Goal: Information Seeking & Learning: Learn about a topic

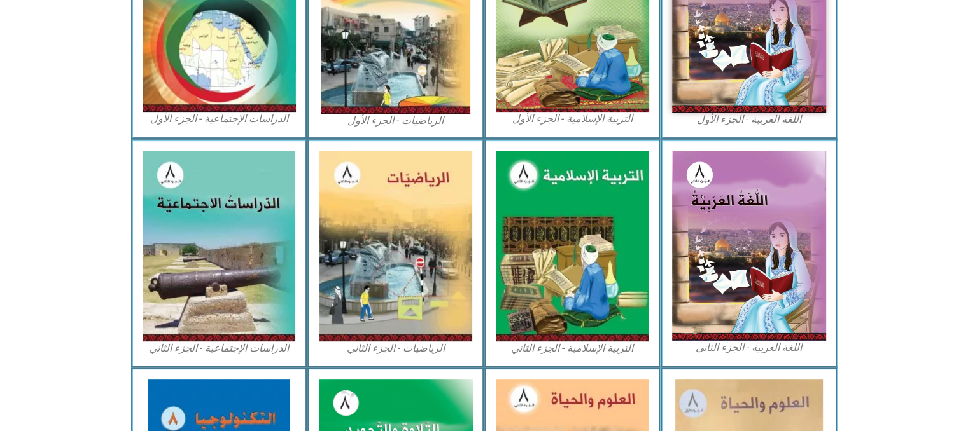
scroll to position [585, 0]
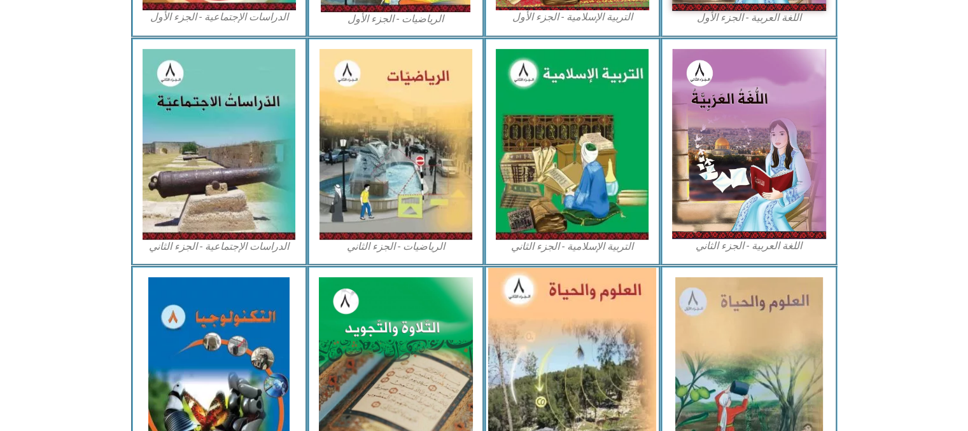
click at [616, 377] on img at bounding box center [572, 373] width 168 height 210
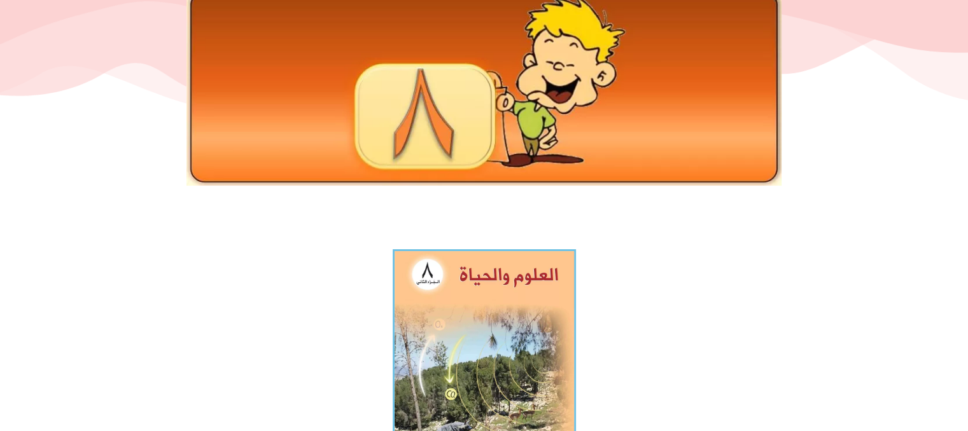
scroll to position [204, 0]
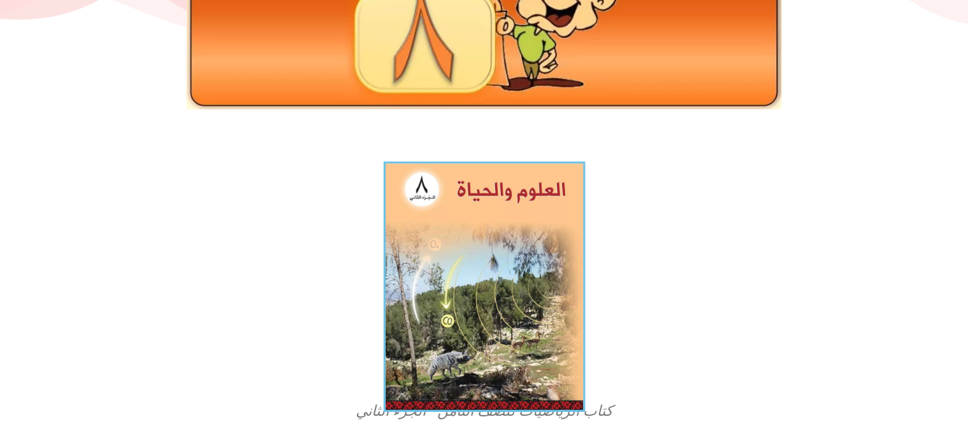
click at [540, 317] on img at bounding box center [484, 287] width 202 height 251
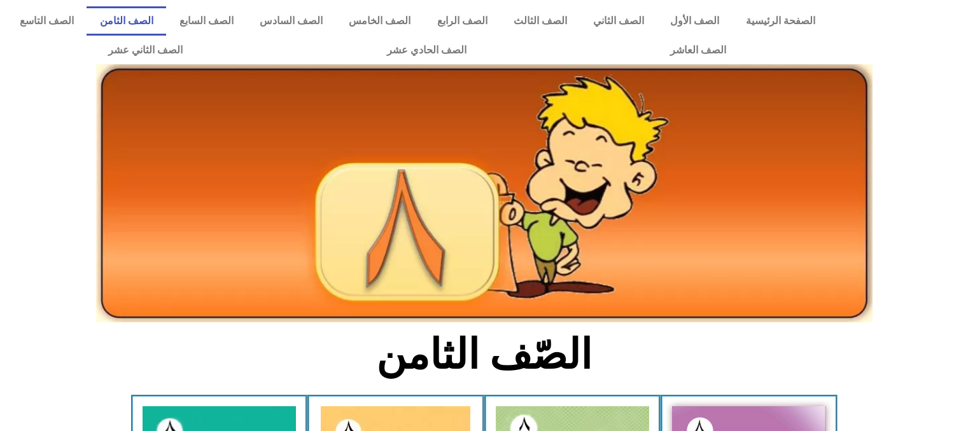
scroll to position [585, 0]
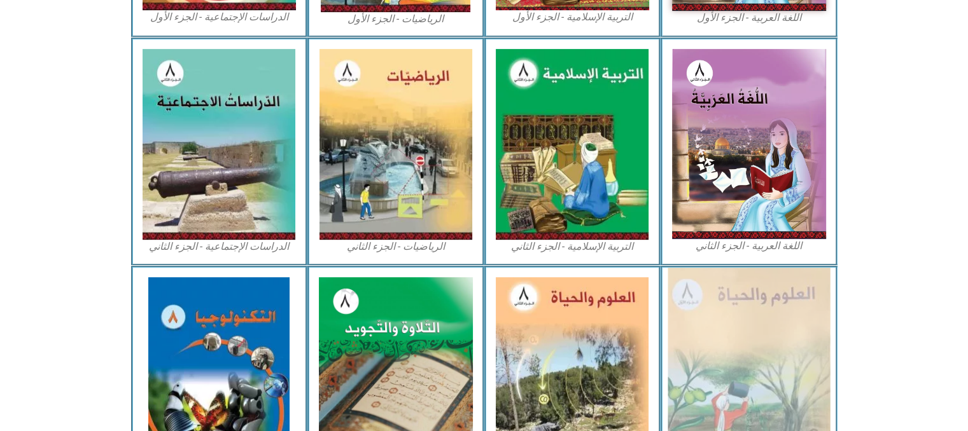
click at [697, 298] on img at bounding box center [748, 373] width 162 height 210
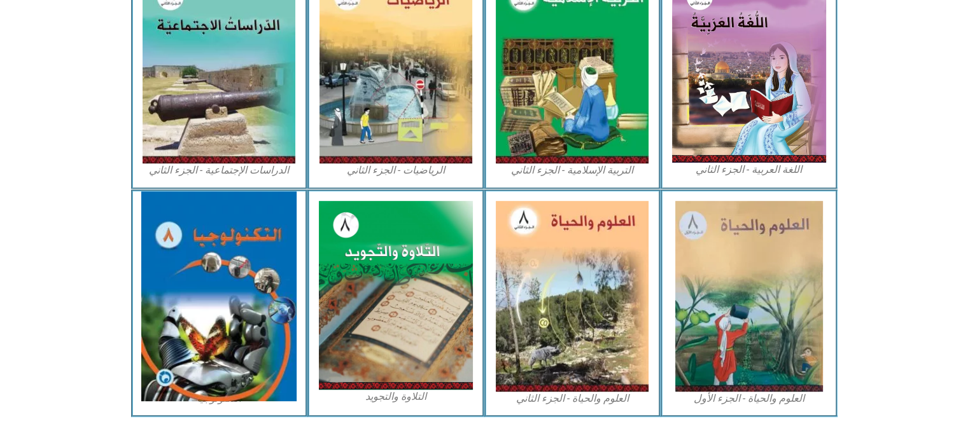
scroll to position [700, 0]
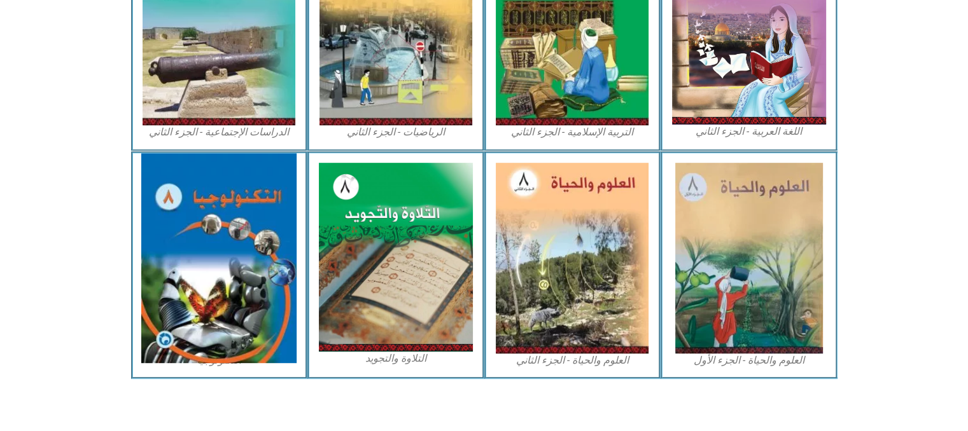
click at [244, 202] on img at bounding box center [218, 258] width 155 height 210
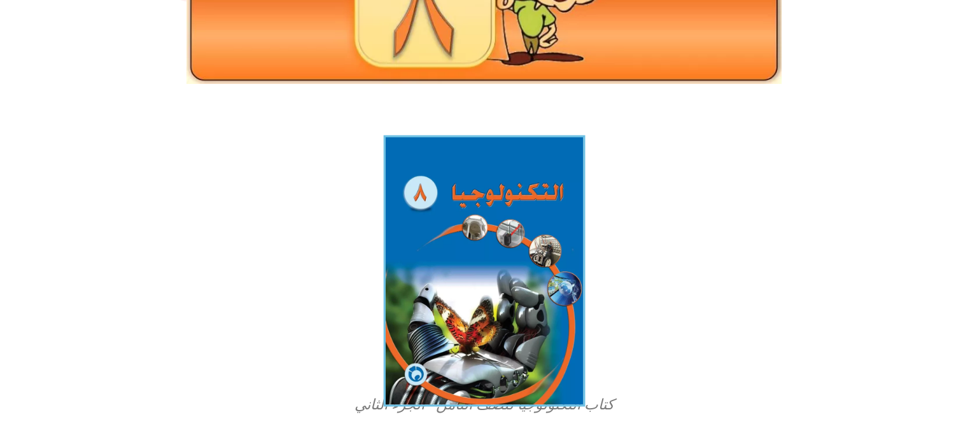
scroll to position [305, 0]
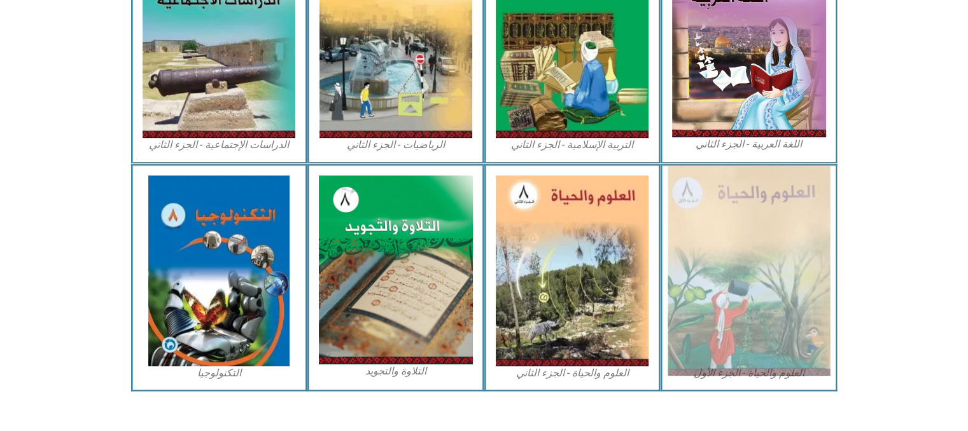
scroll to position [700, 0]
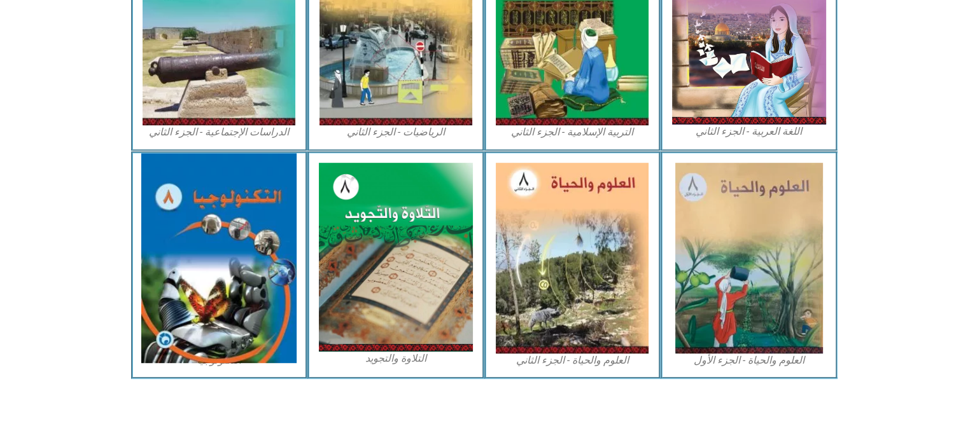
click at [193, 227] on img at bounding box center [218, 258] width 155 height 210
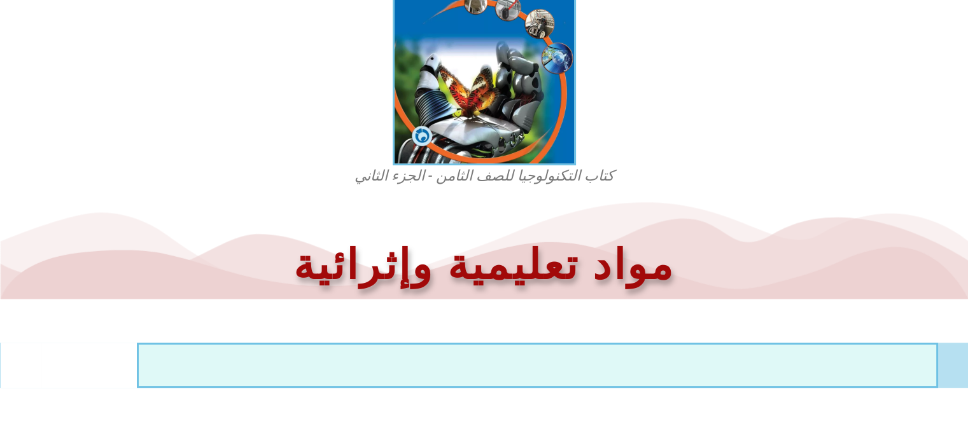
scroll to position [509, 0]
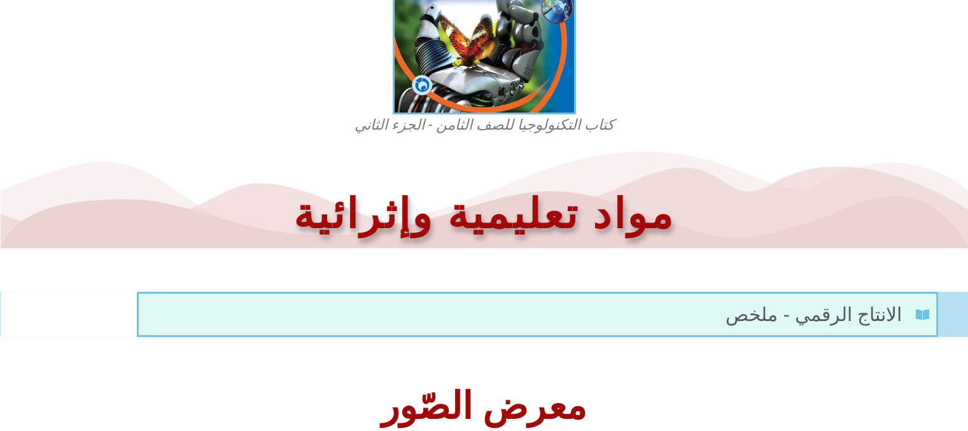
click at [541, 131] on figcaption "كتاب التكنولوجيا للصف الثامن - الجزء الثاني" at bounding box center [484, 125] width 305 height 20
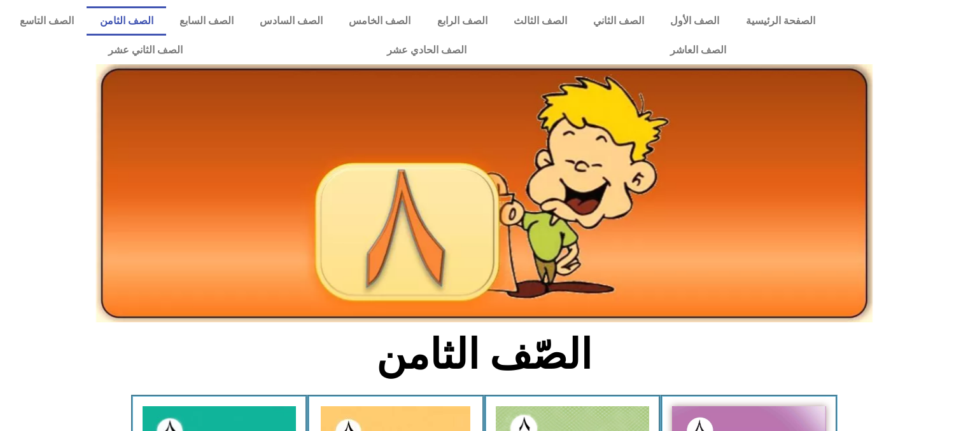
scroll to position [700, 0]
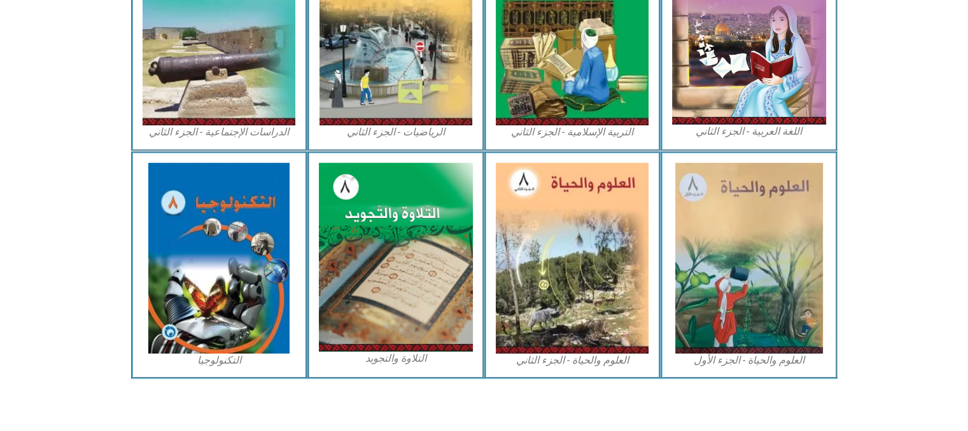
click at [928, 237] on icon at bounding box center [483, 199] width 968 height 97
